Goal: Information Seeking & Learning: Understand process/instructions

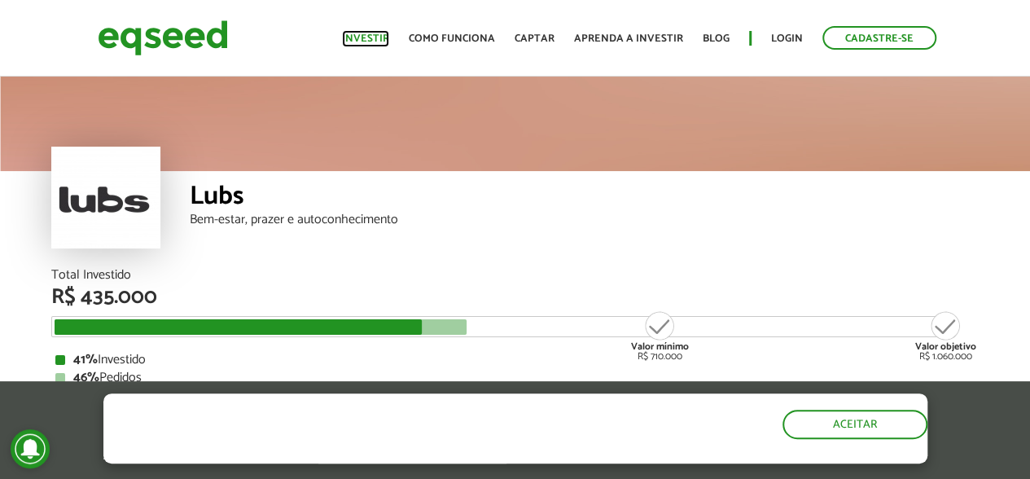
click at [367, 33] on link "Investir" at bounding box center [365, 38] width 47 height 11
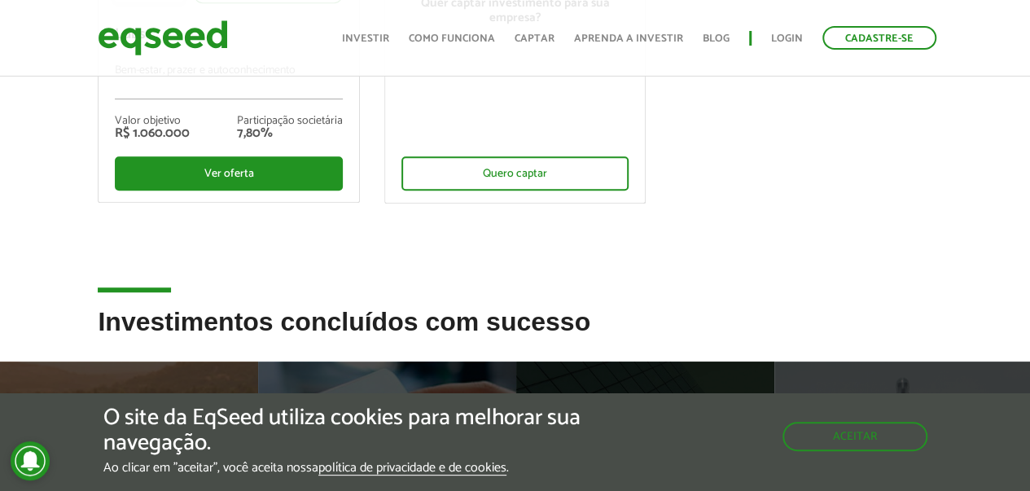
scroll to position [326, 0]
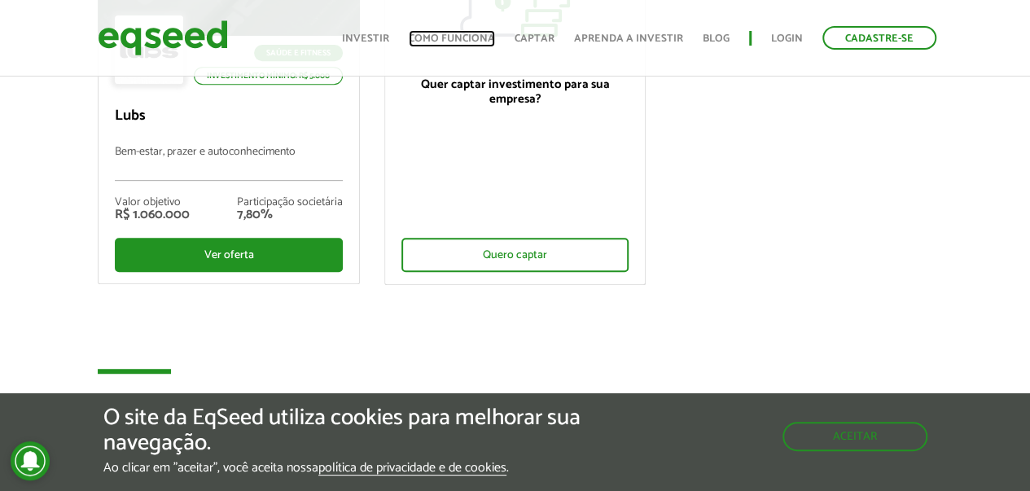
click at [461, 35] on link "Como funciona" at bounding box center [452, 38] width 86 height 11
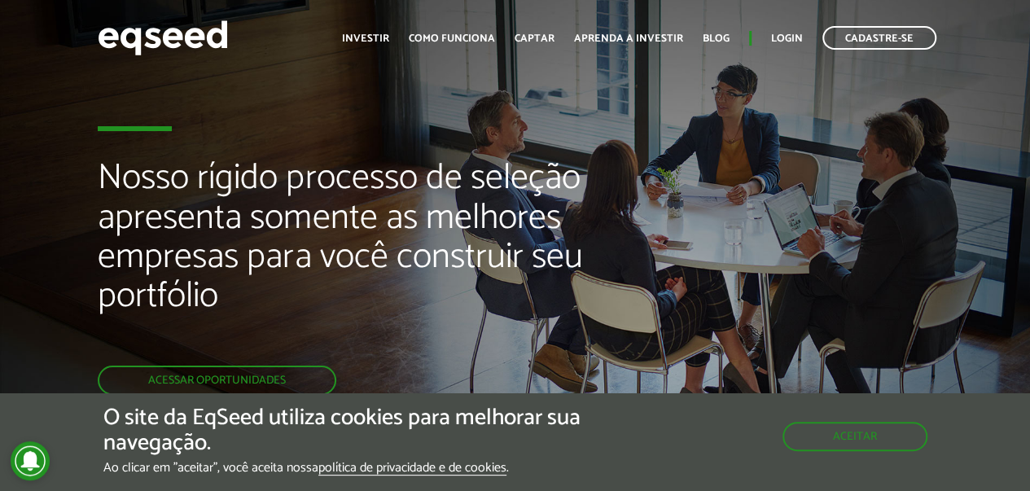
click at [827, 419] on div "Aceitar" at bounding box center [854, 428] width 145 height 46
click at [840, 431] on button "Aceitar" at bounding box center [856, 435] width 142 height 26
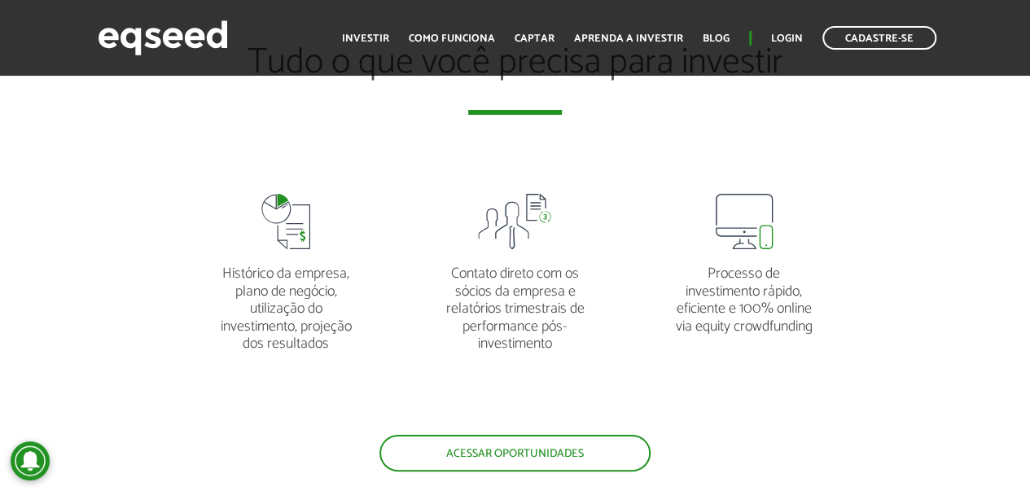
scroll to position [3093, 0]
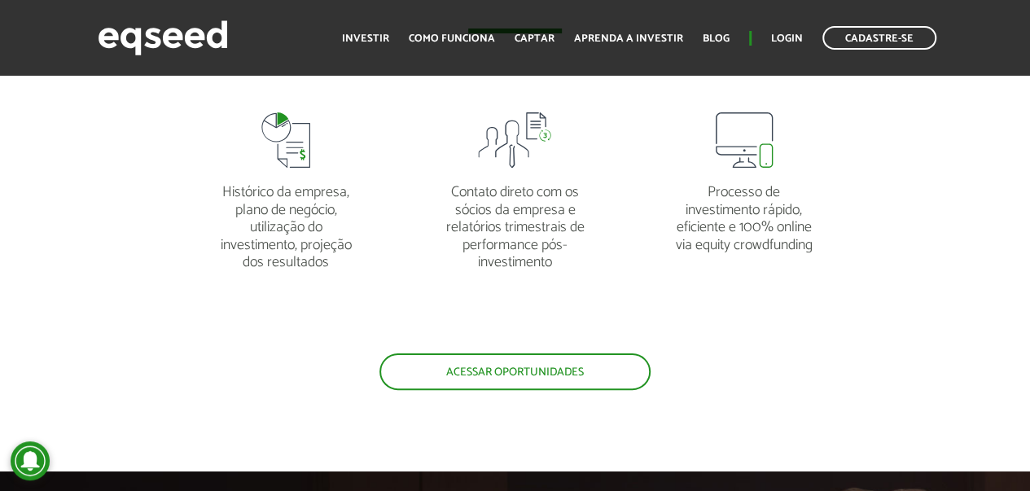
click at [809, 349] on ul "Histórico da empresa, plano de negócio, utilização do investimento, projeção do…" at bounding box center [515, 223] width 686 height 259
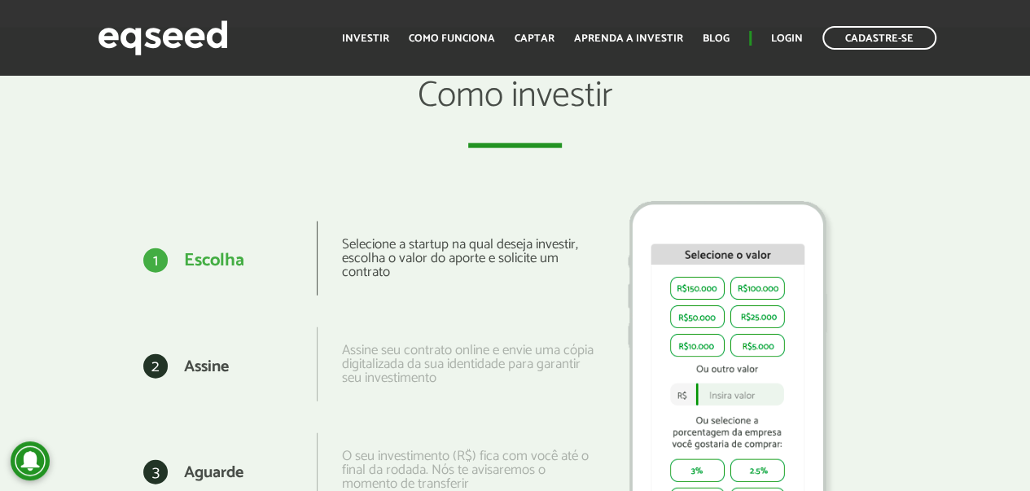
scroll to position [1783, 0]
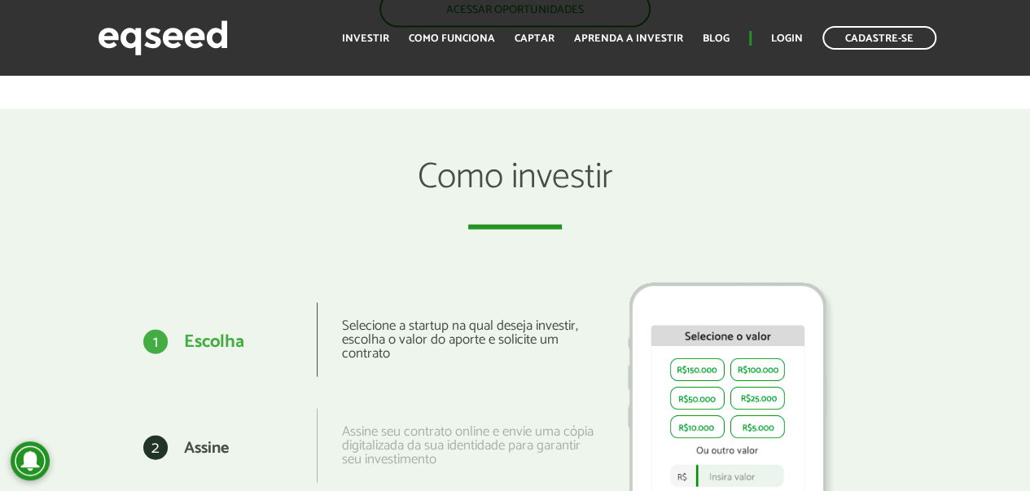
click at [742, 177] on h2 "Como investir" at bounding box center [515, 194] width 610 height 72
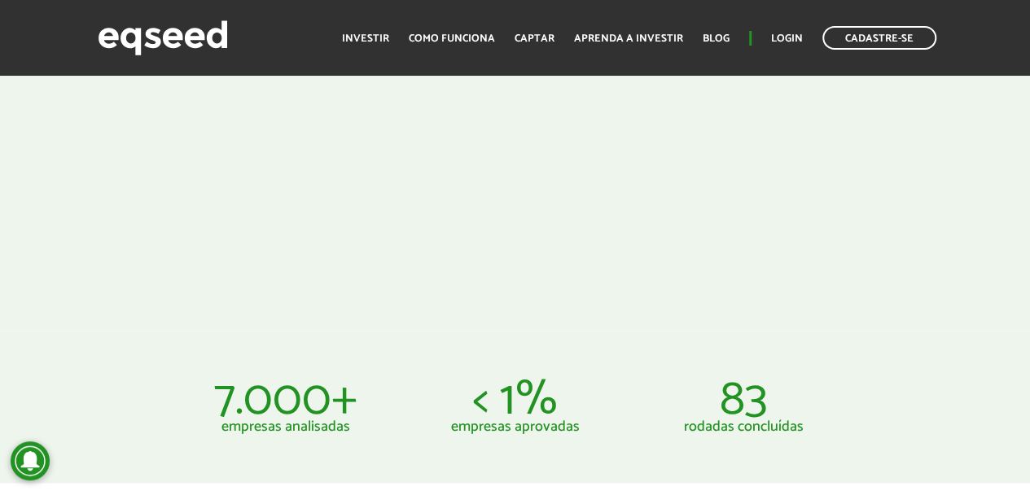
scroll to position [724, 0]
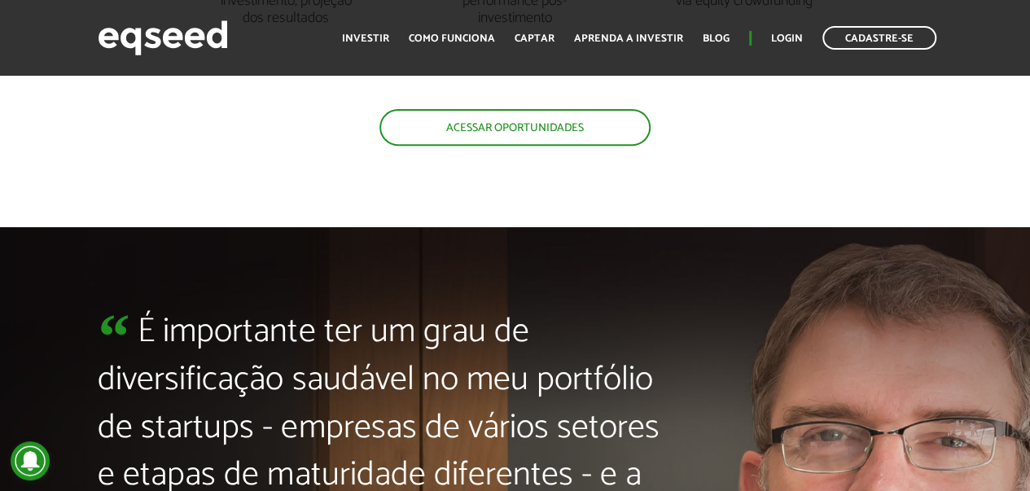
scroll to position [3744, 0]
